Goal: Task Accomplishment & Management: Manage account settings

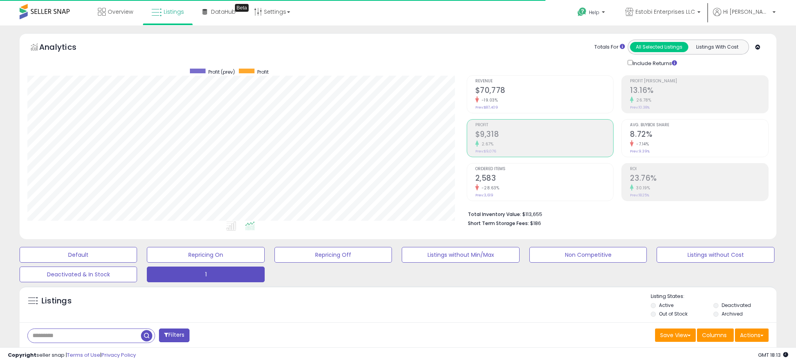
select select "**"
click at [98, 329] on input "text" at bounding box center [84, 336] width 113 height 14
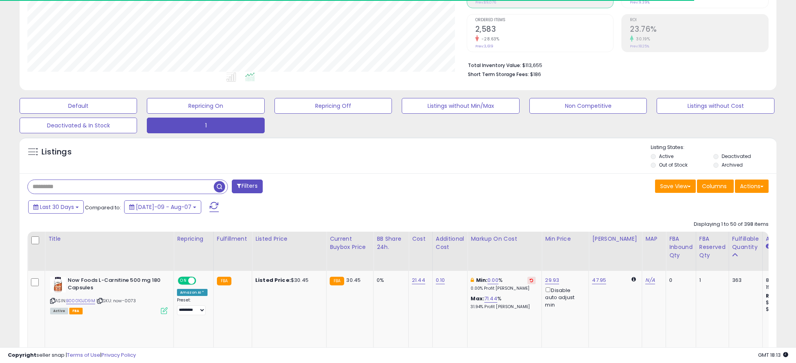
scroll to position [161, 439]
type input "********"
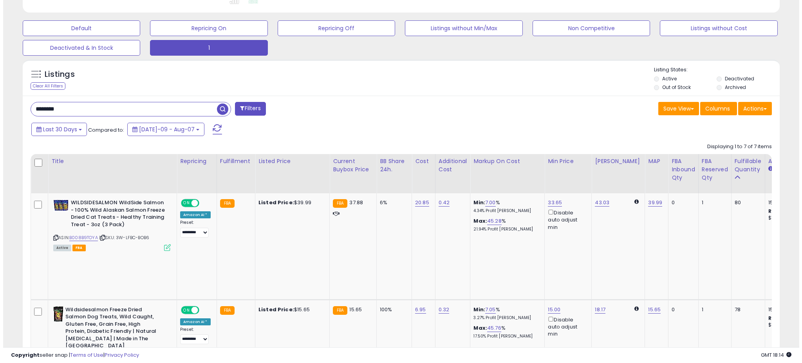
scroll to position [271, 0]
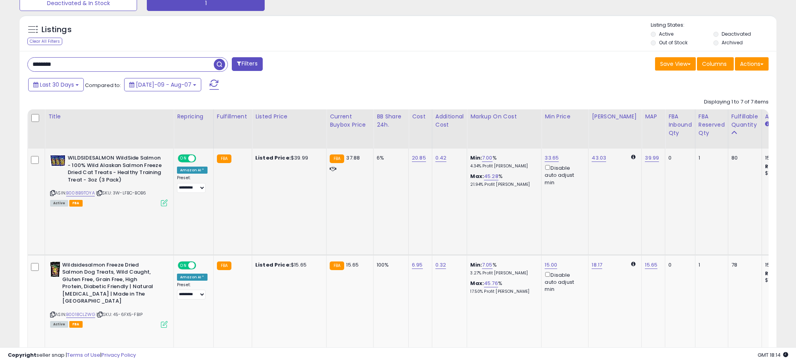
click at [165, 203] on icon at bounding box center [164, 202] width 7 height 7
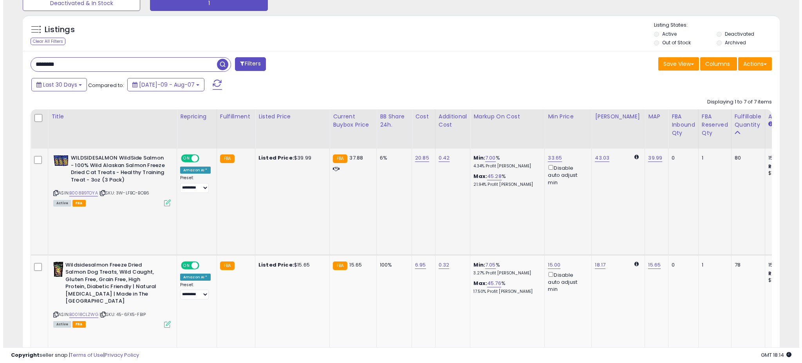
scroll to position [161, 443]
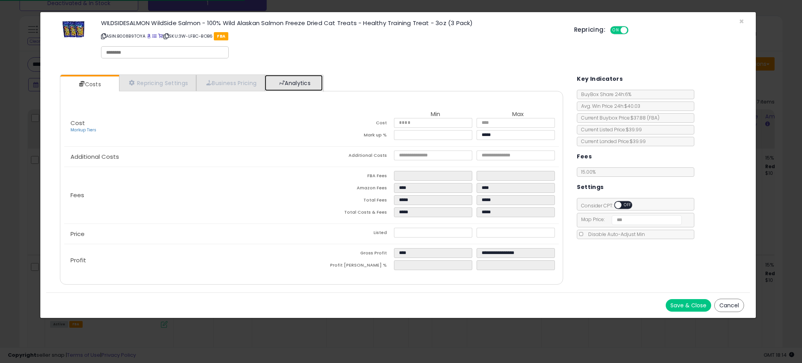
click at [296, 79] on link "Analytics" at bounding box center [294, 83] width 58 height 16
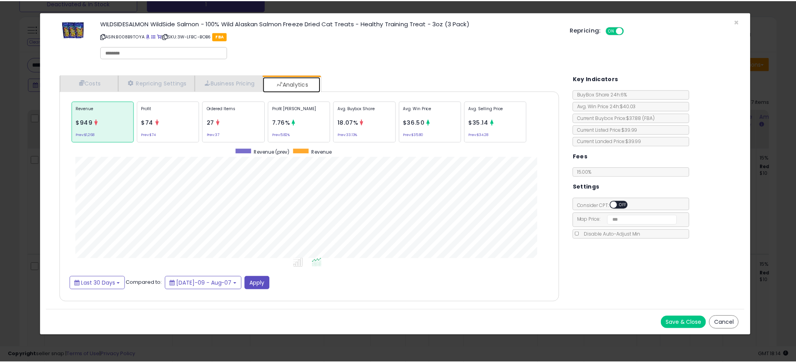
scroll to position [241, 519]
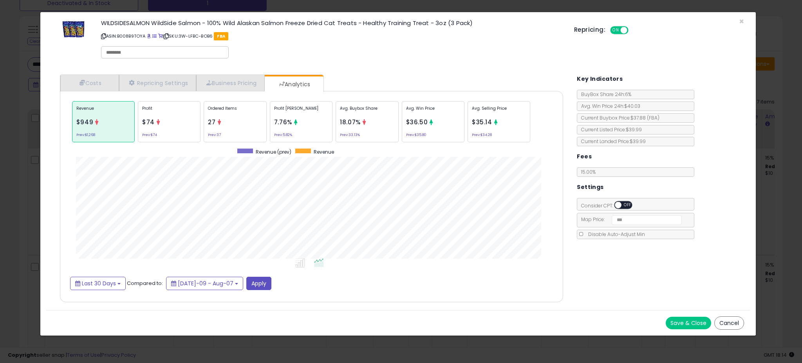
click at [30, 166] on div "× Close WILDSIDESALMON WildSide Salmon - 100% Wild Alaskan Salmon Freeze Dried …" at bounding box center [401, 181] width 802 height 363
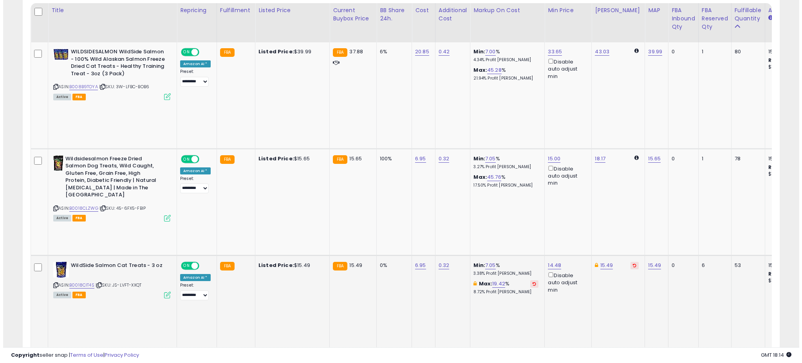
scroll to position [378, 0]
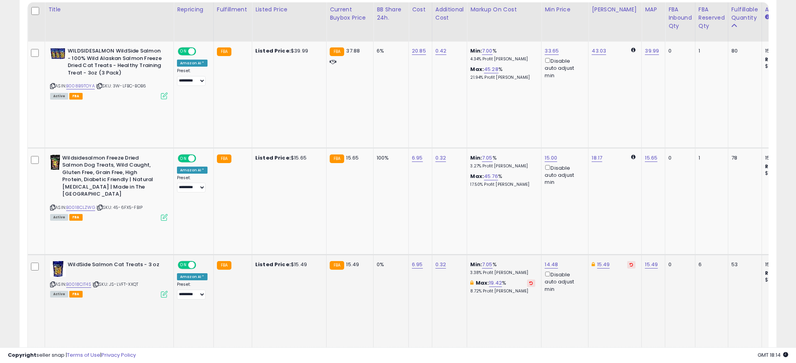
click at [164, 291] on icon at bounding box center [164, 294] width 7 height 7
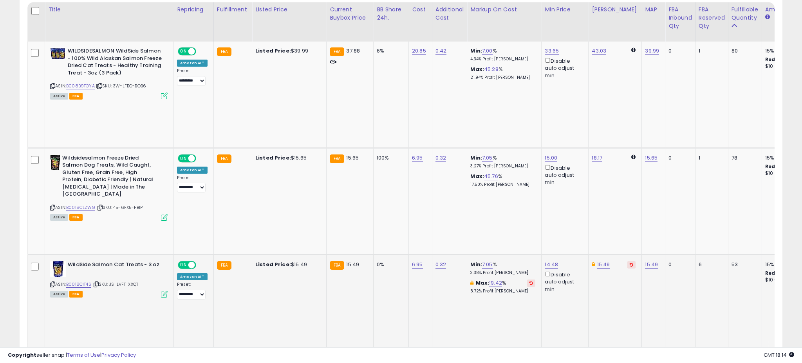
scroll to position [161, 443]
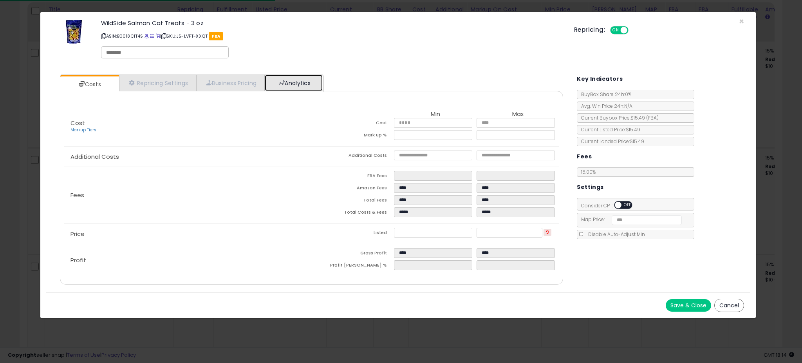
click at [291, 84] on link "Analytics" at bounding box center [294, 83] width 58 height 16
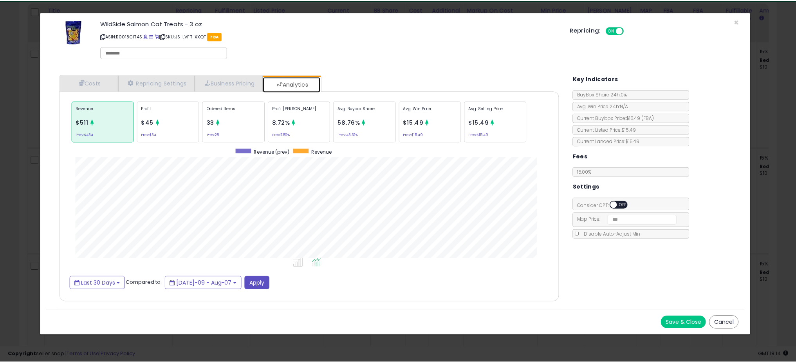
scroll to position [241, 519]
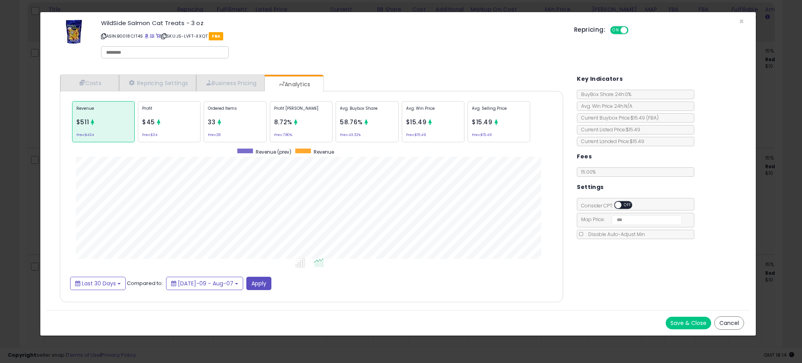
click at [27, 188] on div "× Close WildSide Salmon Cat Treats - 3 oz ASIN: B0018CIT4S | SKU: JS-LVFT-XXQT …" at bounding box center [401, 181] width 802 height 363
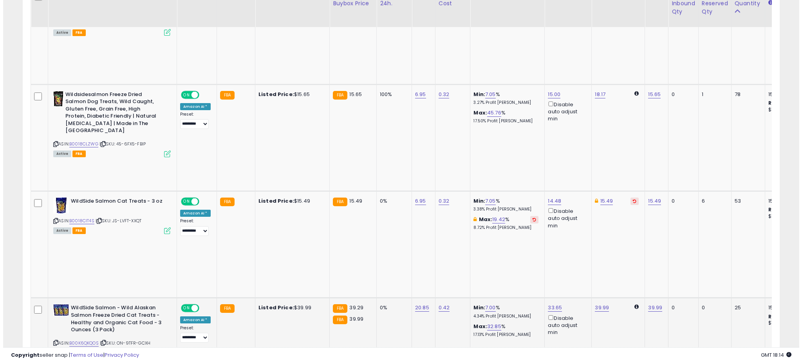
scroll to position [446, 0]
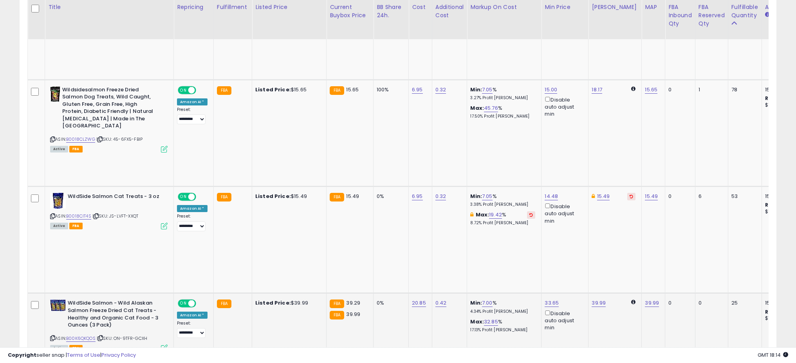
click at [162, 344] on icon at bounding box center [164, 347] width 7 height 7
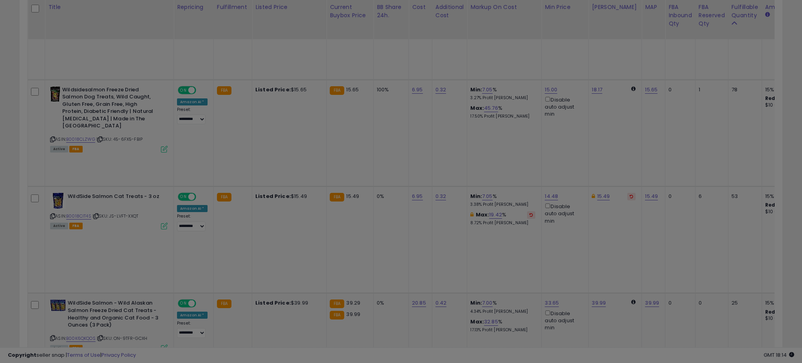
scroll to position [161, 443]
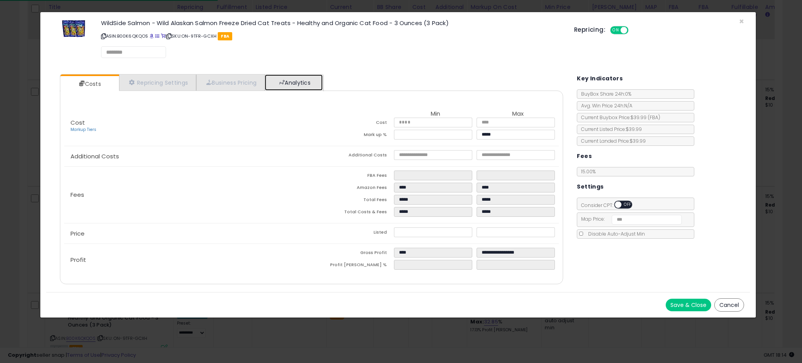
click at [280, 84] on link "Analytics" at bounding box center [294, 82] width 58 height 16
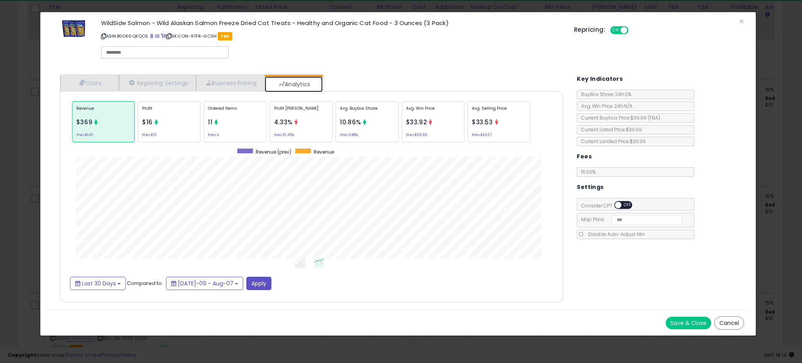
scroll to position [0, 0]
click at [34, 159] on div "× Close WildSide Salmon - Wild Alaskan Salmon Freeze Dried Cat Treats - Healthy…" at bounding box center [401, 181] width 802 height 363
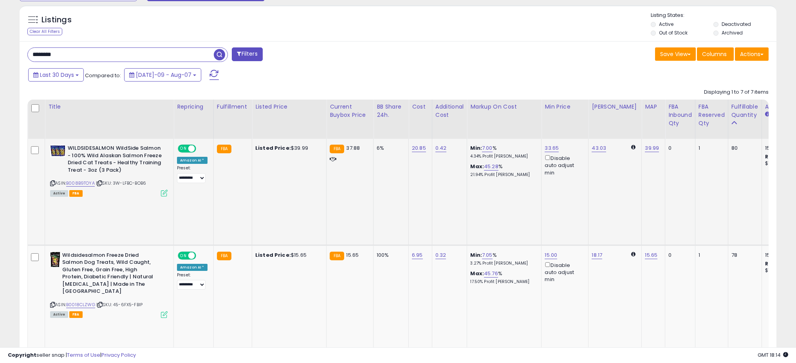
click at [165, 192] on icon at bounding box center [164, 193] width 7 height 7
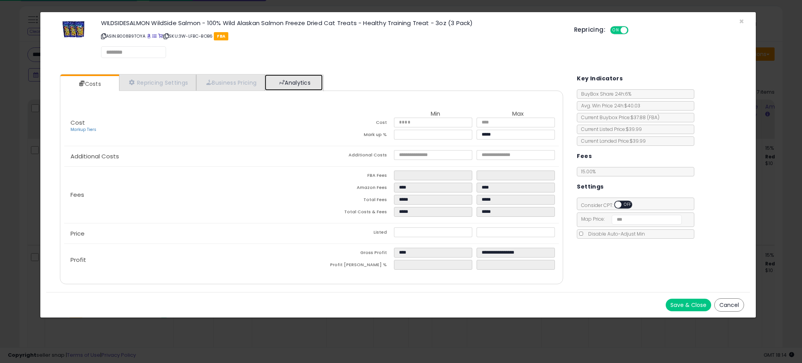
click at [313, 79] on link "Analytics" at bounding box center [294, 82] width 58 height 16
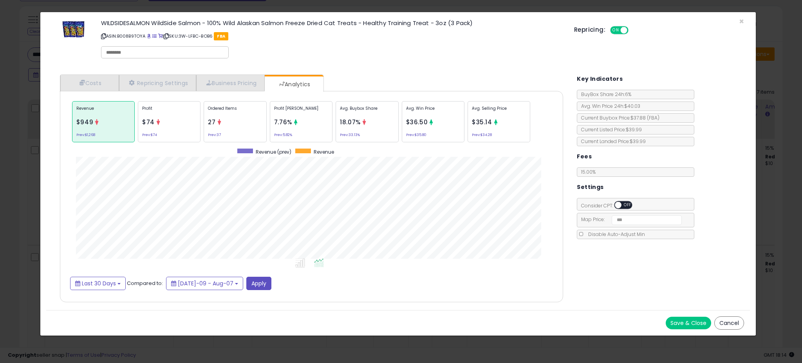
click at [353, 108] on p "Avg. Buybox Share" at bounding box center [367, 111] width 54 height 12
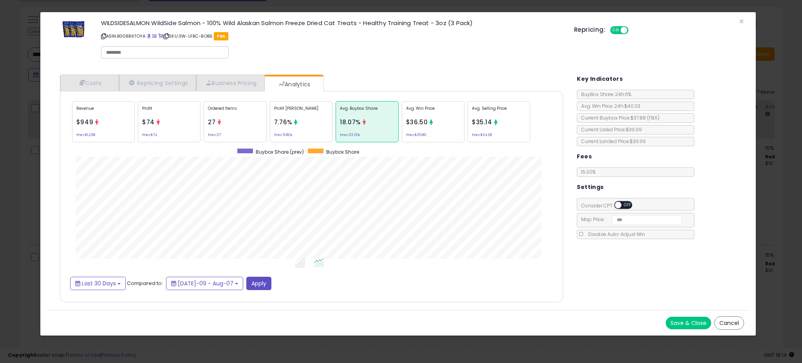
click at [31, 178] on div "× Close WILDSIDESALMON WildSide Salmon - 100% Wild Alaskan Salmon Freeze Dried …" at bounding box center [401, 181] width 802 height 363
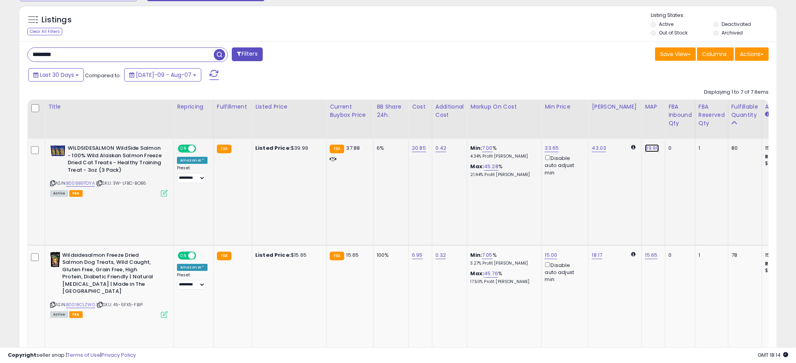
click at [645, 149] on link "39.99" at bounding box center [652, 148] width 14 height 8
click at [658, 130] on span at bounding box center [655, 129] width 5 height 5
click at [672, 129] on icon "submit" at bounding box center [669, 128] width 5 height 5
click at [161, 191] on icon at bounding box center [164, 193] width 7 height 7
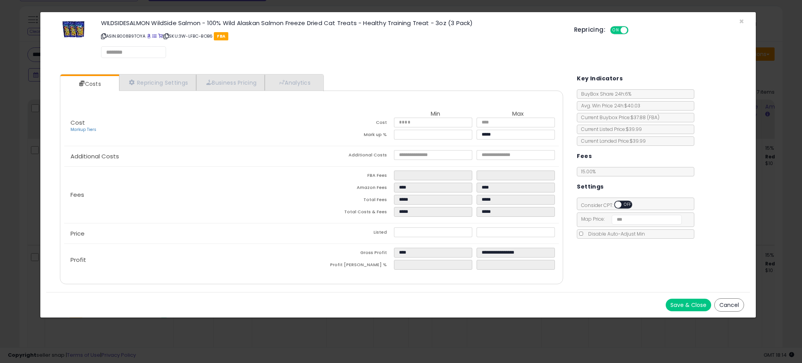
click at [311, 73] on div "Costs Repricing Settings Business Pricing Analytics Cost" at bounding box center [311, 180] width 519 height 224
click at [300, 93] on div "Cost Markup Tiers Min Max Cost ***** ***** Mark up % **** ***** Additional Cost…" at bounding box center [312, 187] width 504 height 193
click at [303, 79] on link "Analytics" at bounding box center [294, 83] width 58 height 16
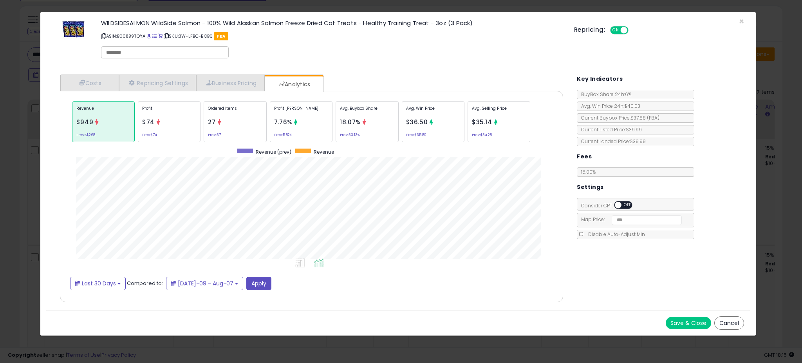
click at [31, 186] on div "× Close WILDSIDESALMON WildSide Salmon - 100% Wild Alaskan Salmon Freeze Dried …" at bounding box center [401, 181] width 802 height 363
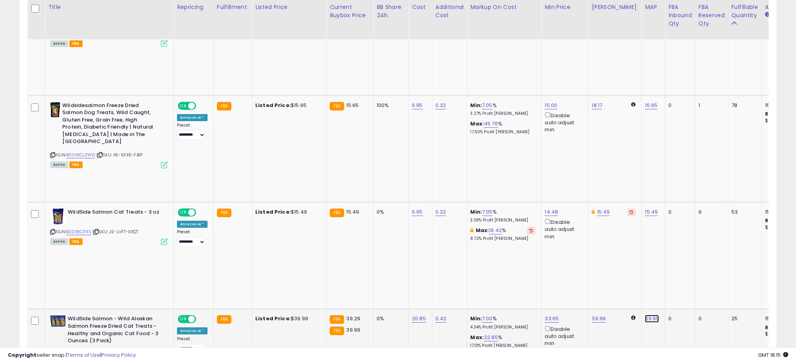
click at [646, 315] on link "39.99" at bounding box center [652, 319] width 14 height 8
click at [658, 163] on span at bounding box center [655, 162] width 5 height 5
click at [672, 162] on button "submit" at bounding box center [669, 161] width 13 height 12
